Goal: Information Seeking & Learning: Learn about a topic

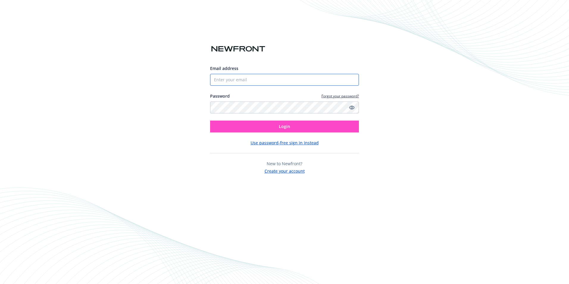
type input "6162947913"
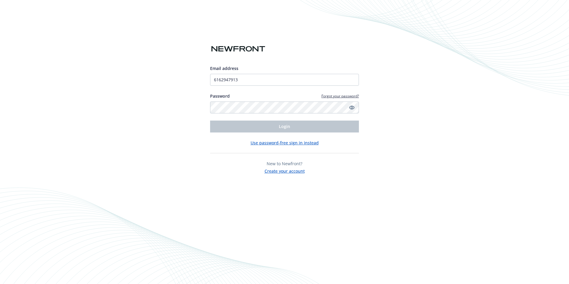
click at [264, 142] on button "Use password-free sign in instead" at bounding box center [285, 143] width 68 height 6
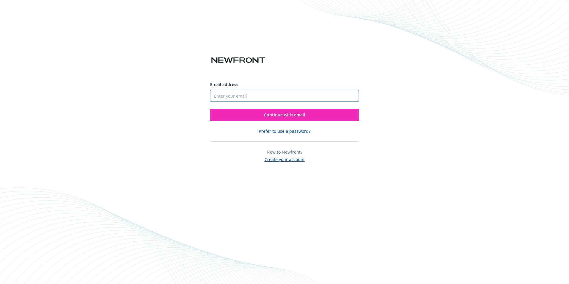
click at [258, 97] on input "Email address" at bounding box center [284, 96] width 149 height 12
type input "[EMAIL_ADDRESS][DOMAIN_NAME]"
click at [269, 114] on span "Continue with email" at bounding box center [284, 115] width 41 height 6
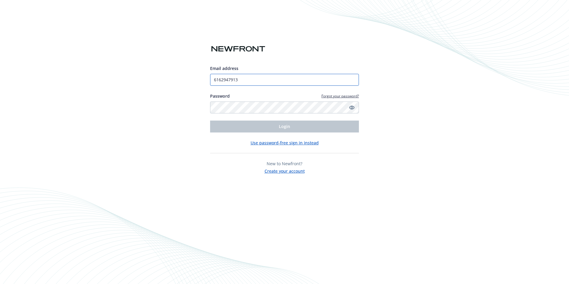
click at [265, 79] on input "6162947913" at bounding box center [284, 80] width 149 height 12
type input "[EMAIL_ADDRESS][DOMAIN_NAME]"
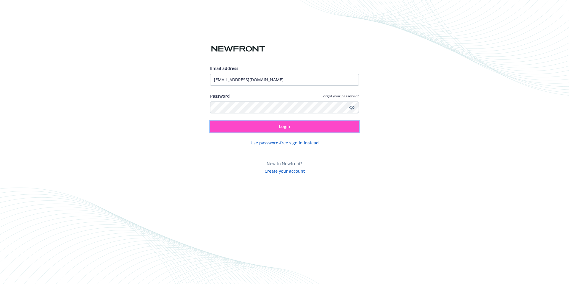
click at [258, 127] on button "Login" at bounding box center [284, 127] width 149 height 12
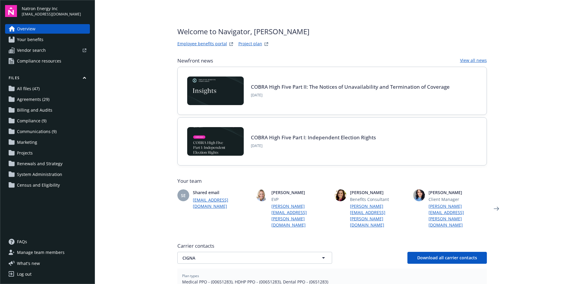
click at [39, 38] on span "Your benefits" at bounding box center [30, 40] width 26 height 10
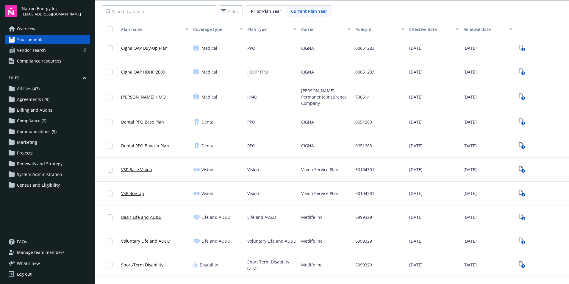
click at [34, 163] on span "Renewals and Strategy" at bounding box center [40, 164] width 46 height 10
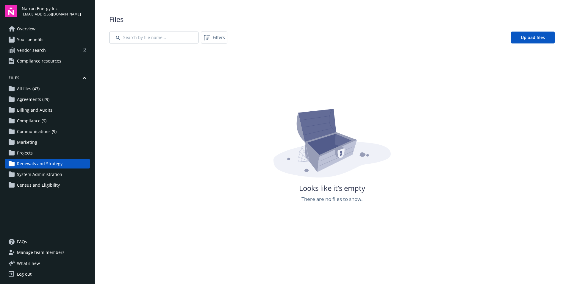
click at [30, 173] on span "System Administration" at bounding box center [39, 175] width 45 height 10
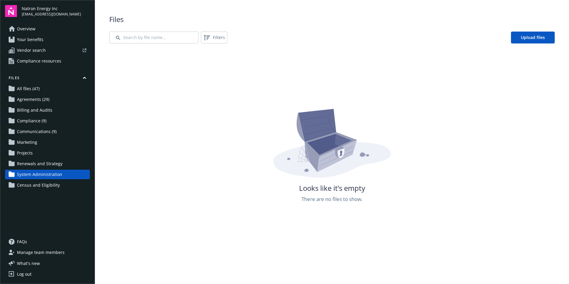
click at [29, 184] on span "Census and Eligibility" at bounding box center [38, 185] width 43 height 10
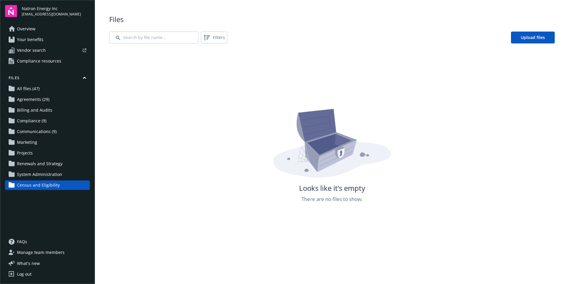
click at [36, 99] on span "Agreements (29)" at bounding box center [33, 100] width 32 height 10
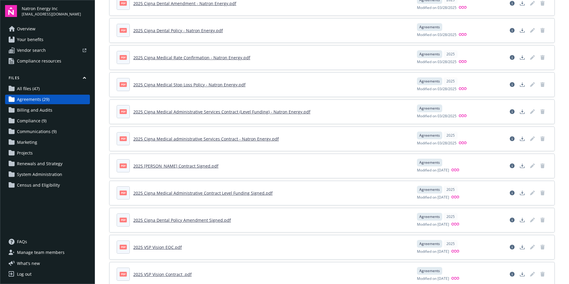
scroll to position [30, 0]
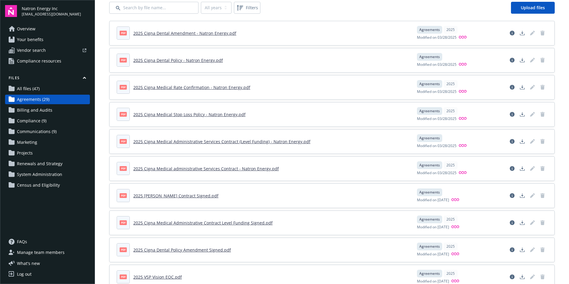
click at [34, 130] on span "Communications (9)" at bounding box center [37, 132] width 40 height 10
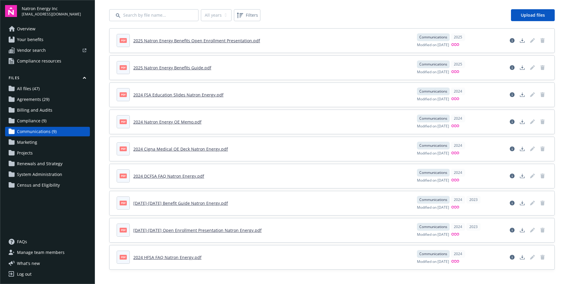
scroll to position [22, 0]
click at [34, 130] on span "Communications (9)" at bounding box center [37, 132] width 40 height 10
click at [191, 40] on link "2025 Natron Energy Benefits Open Enrollment Presentation.pdf" at bounding box center [196, 41] width 127 height 6
